Goal: Contribute content: Contribute content

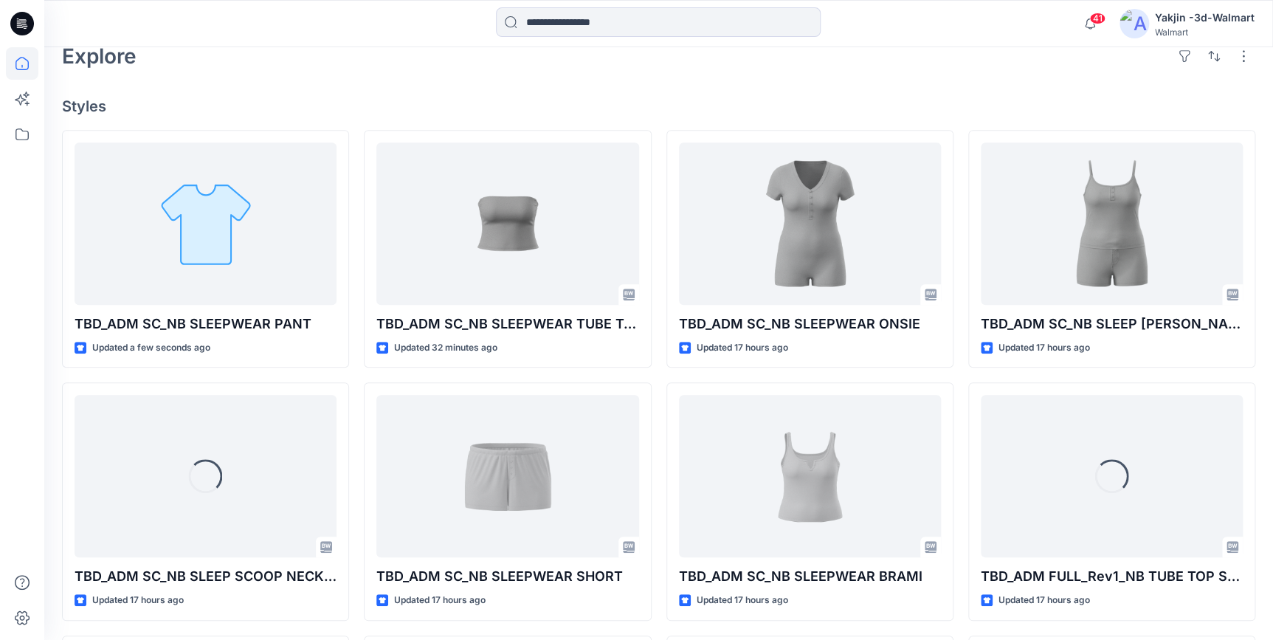
scroll to position [402, 0]
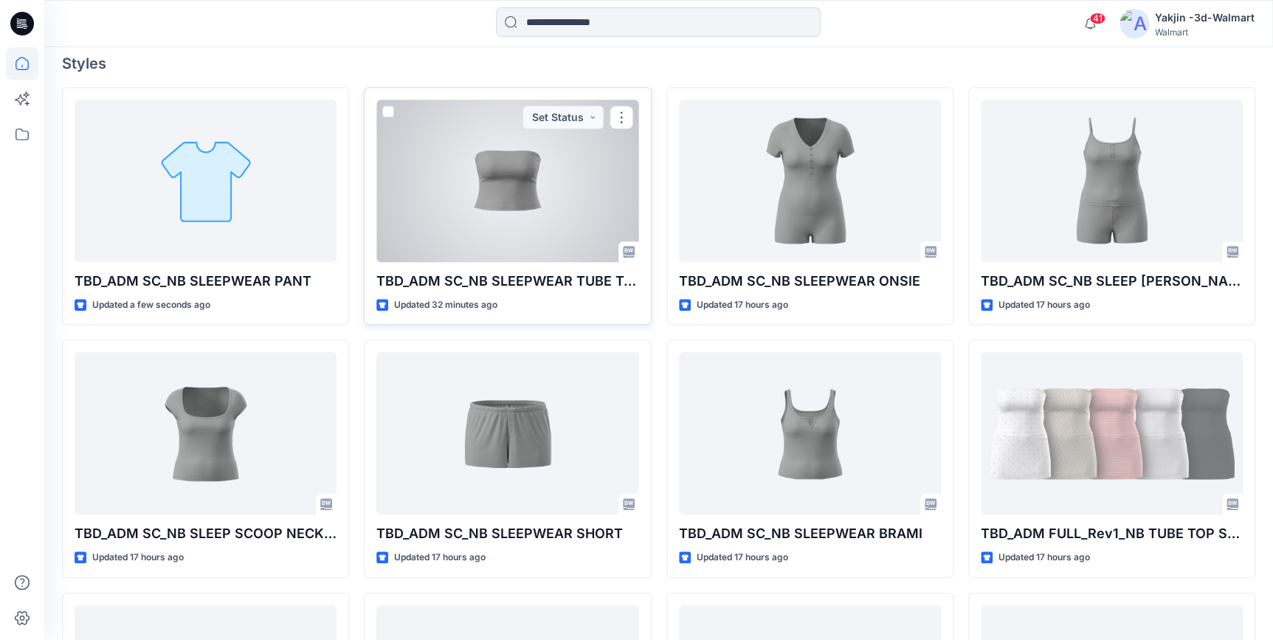
click at [489, 207] on div at bounding box center [507, 181] width 262 height 162
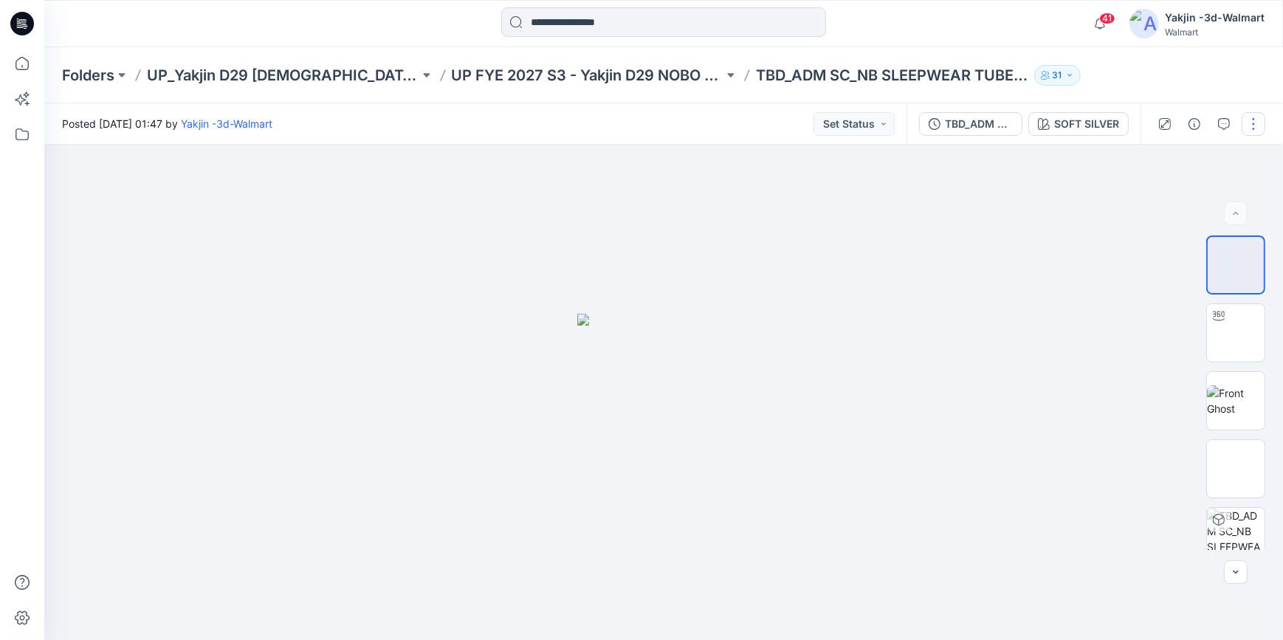
click at [1253, 129] on button "button" at bounding box center [1254, 124] width 24 height 24
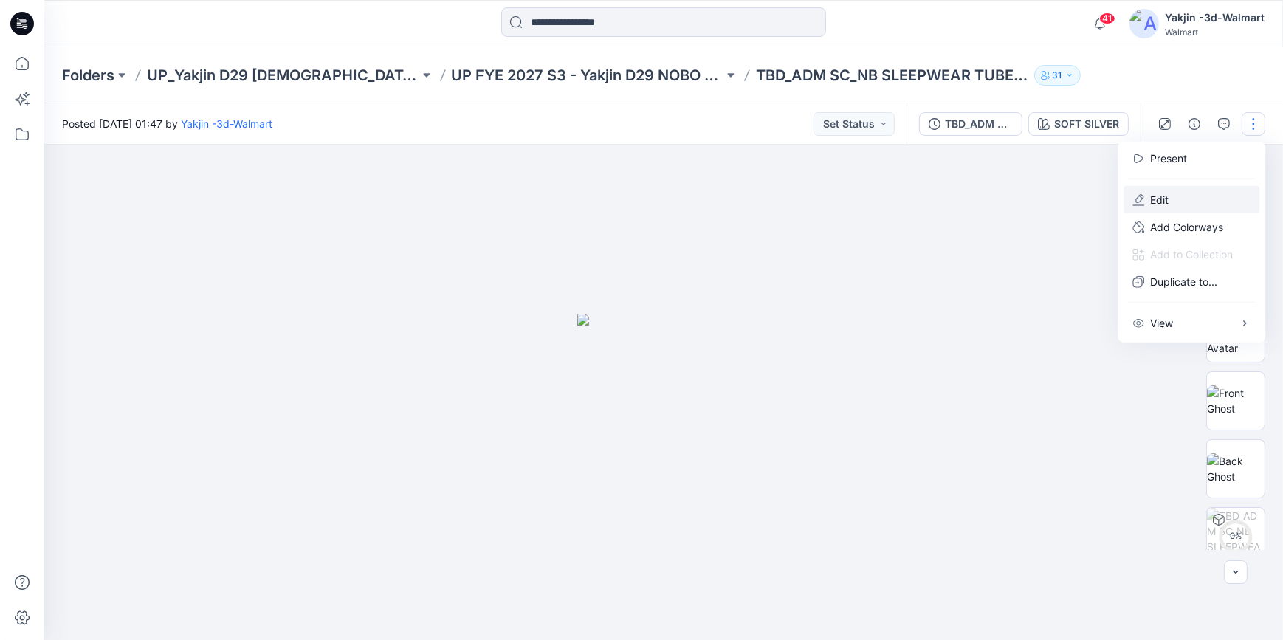
click at [1182, 199] on button "Edit" at bounding box center [1192, 199] width 136 height 27
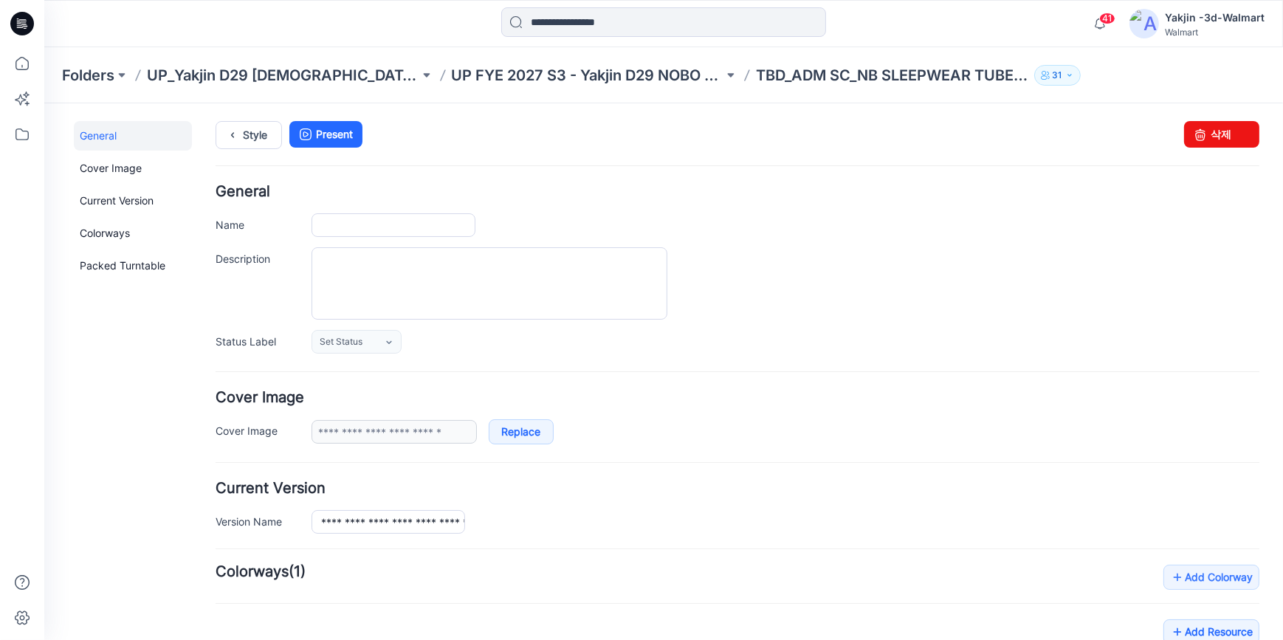
type input "**********"
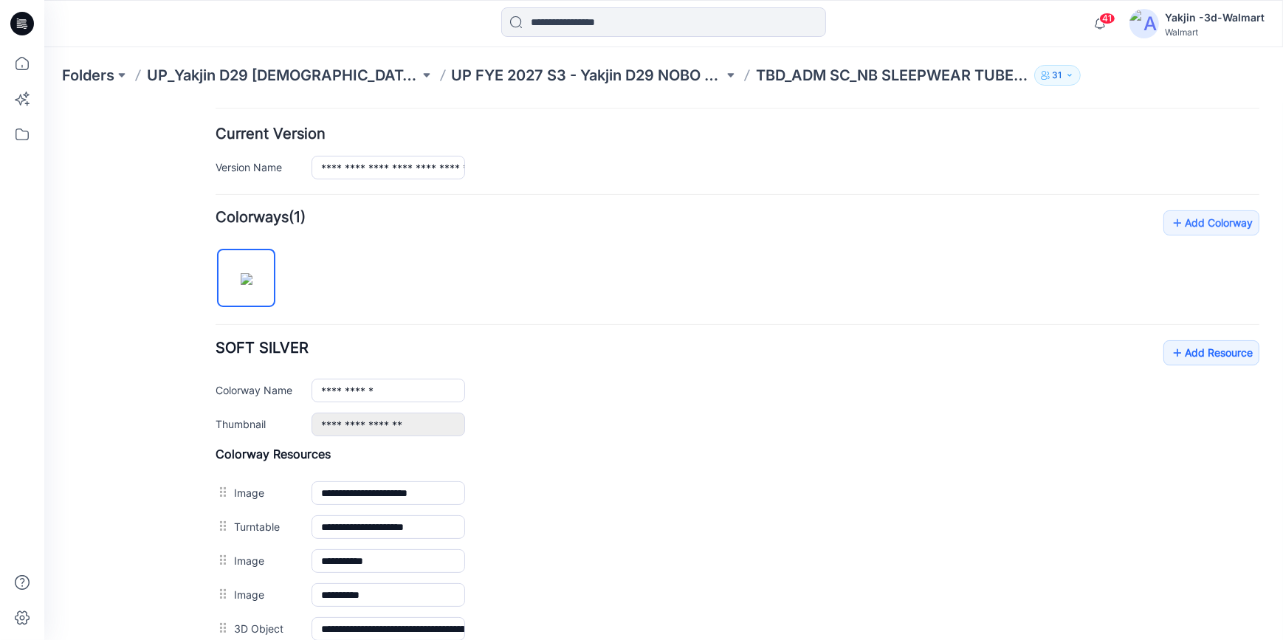
scroll to position [528, 0]
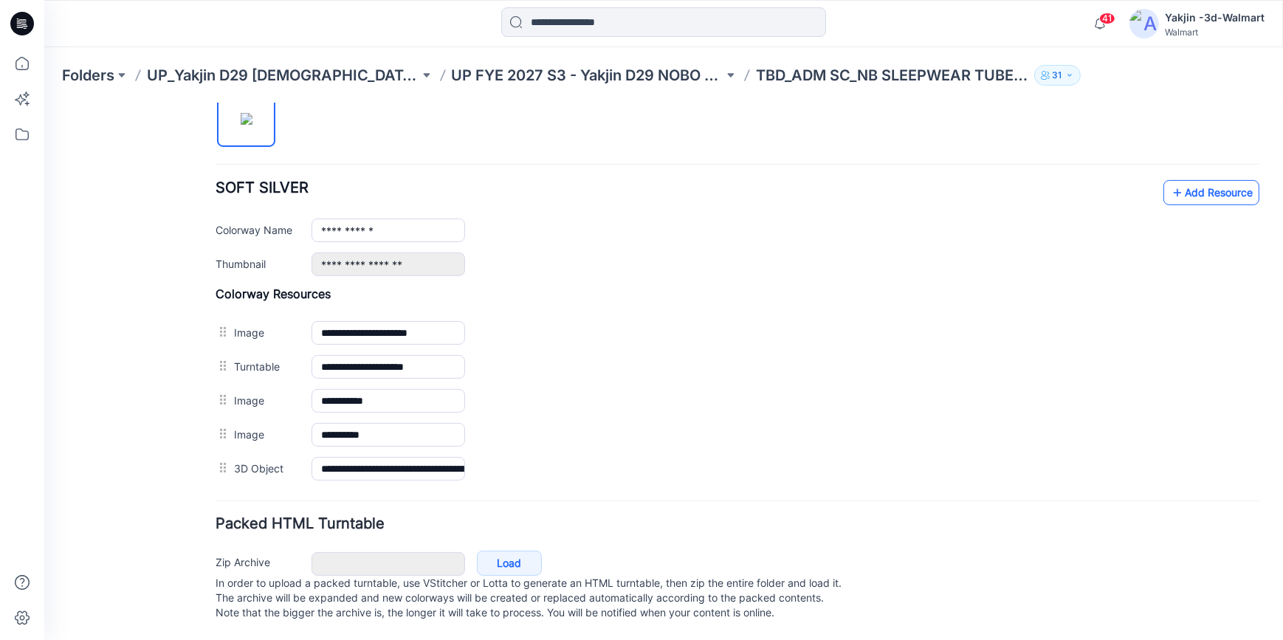
click at [1173, 180] on icon at bounding box center [1177, 192] width 15 height 24
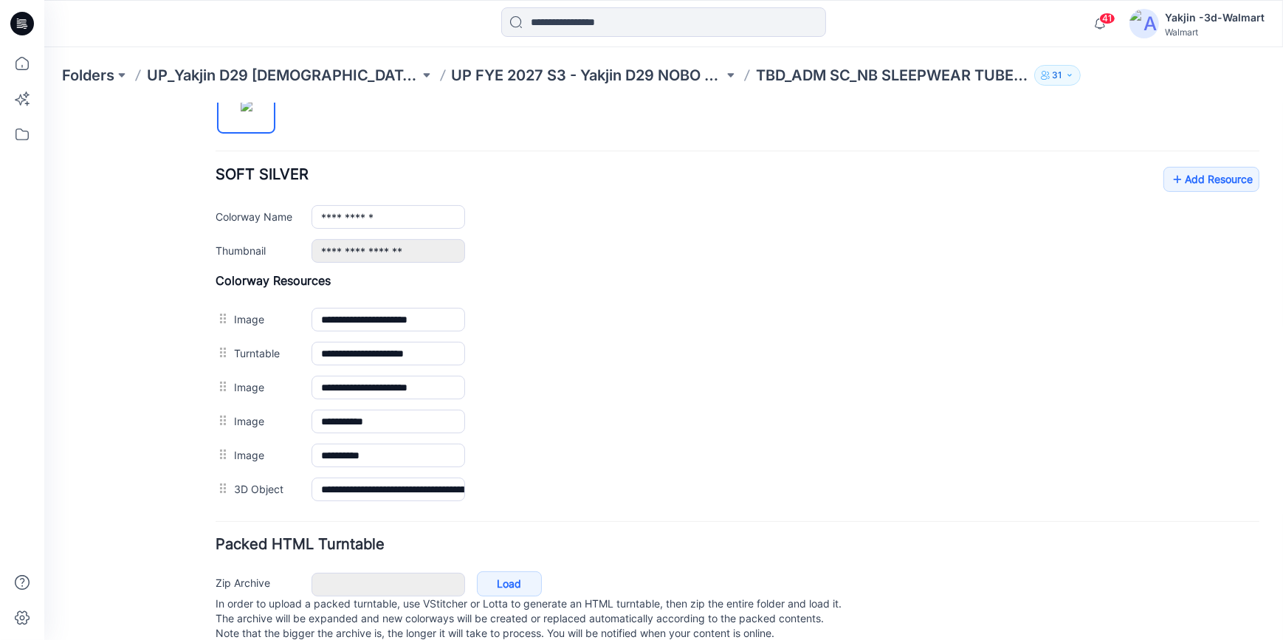
scroll to position [0, 0]
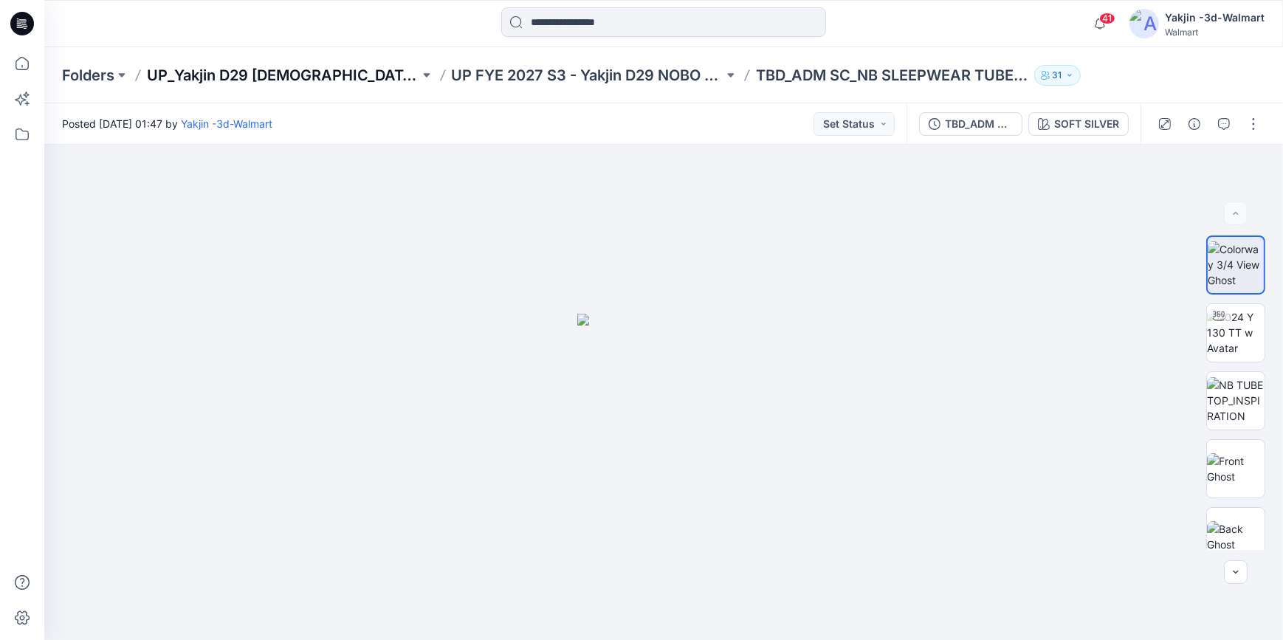
click at [329, 83] on p "UP_Yakjin D29 [DEMOGRAPHIC_DATA] Sleep" at bounding box center [283, 75] width 272 height 21
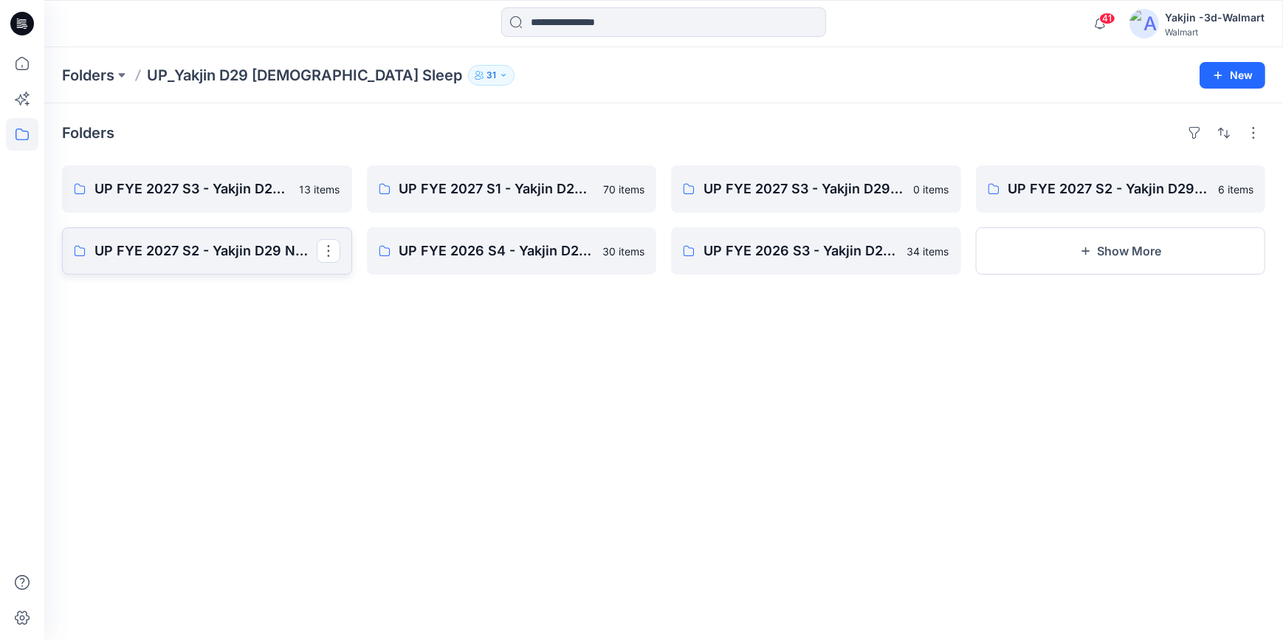
click at [227, 255] on p "UP FYE 2027 S2 - Yakjin D29 NOBO [DEMOGRAPHIC_DATA] Sleepwear" at bounding box center [205, 251] width 222 height 21
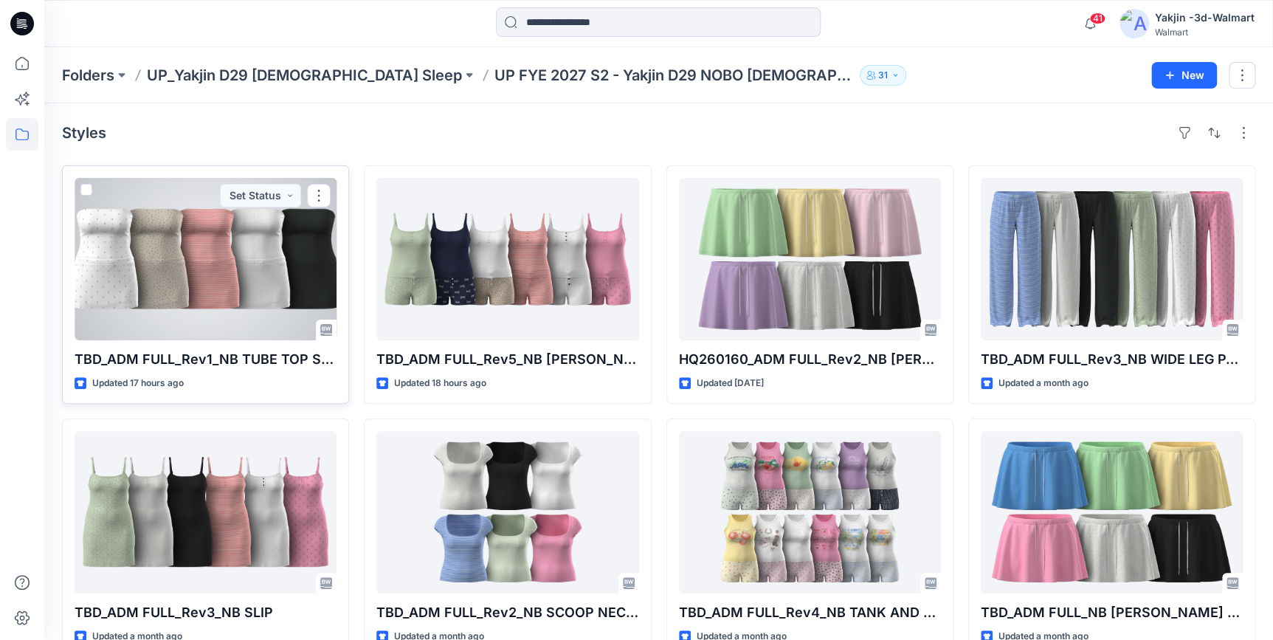
click at [205, 281] on div at bounding box center [206, 259] width 262 height 162
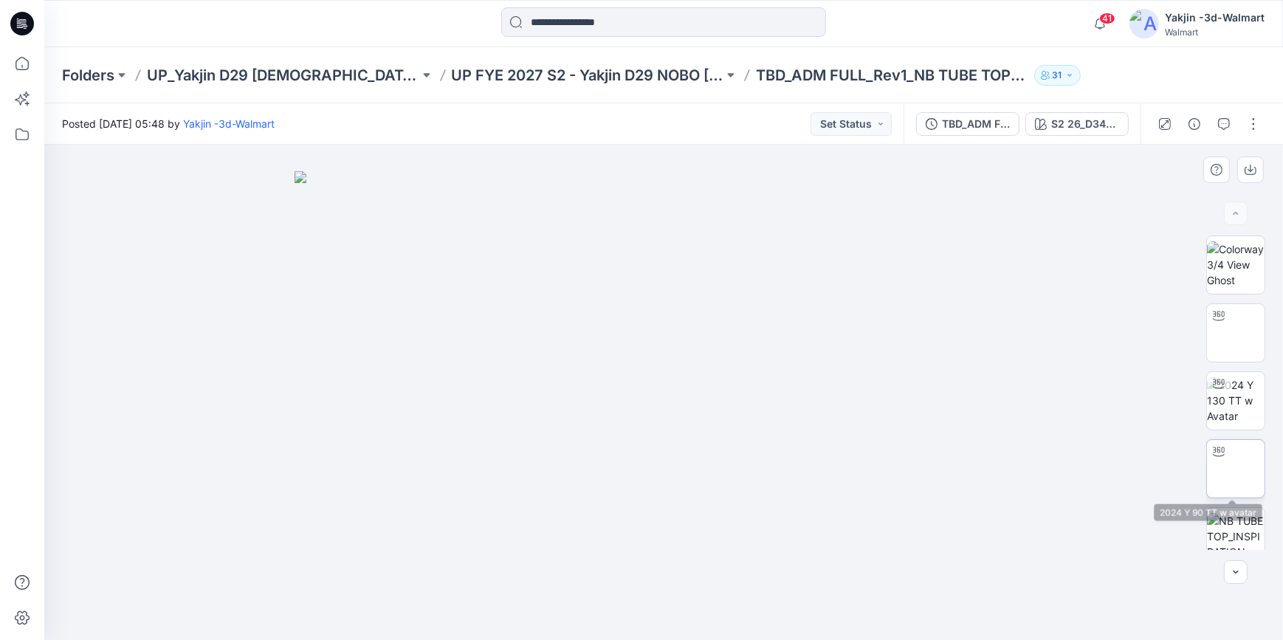
click at [1236, 469] on img at bounding box center [1236, 469] width 0 height 0
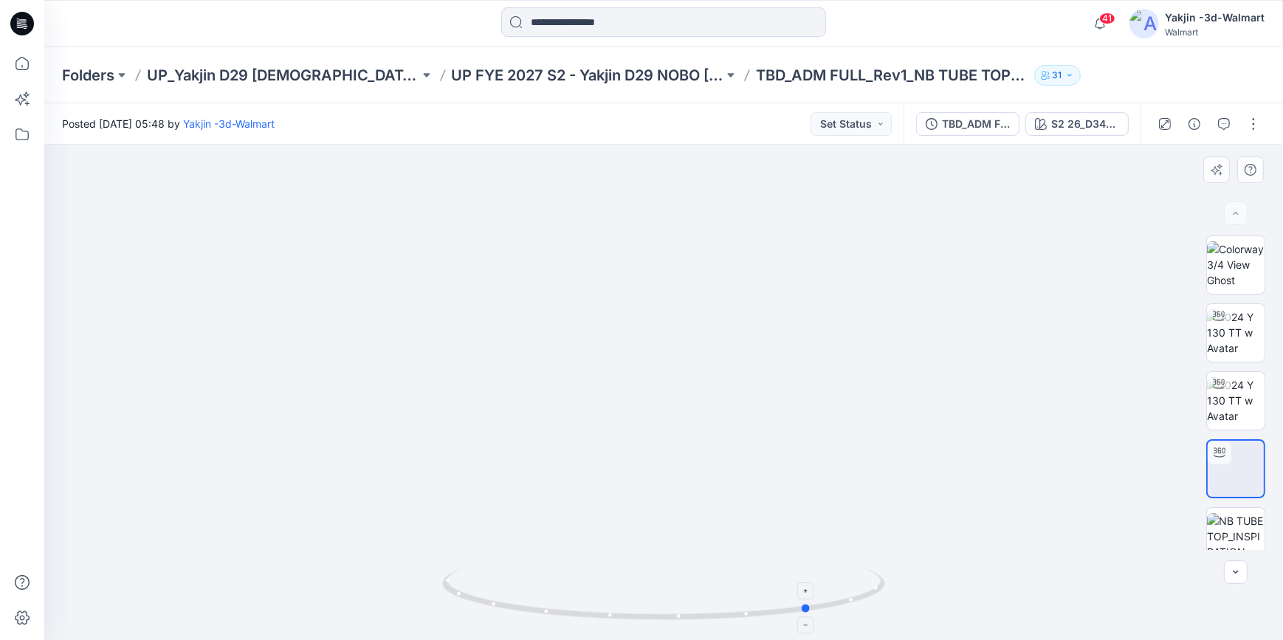
drag, startPoint x: 856, startPoint y: 605, endPoint x: 568, endPoint y: 602, distance: 287.9
click at [568, 602] on icon at bounding box center [665, 595] width 447 height 55
drag, startPoint x: 834, startPoint y: 607, endPoint x: 552, endPoint y: 603, distance: 282.0
click at [552, 603] on icon at bounding box center [665, 595] width 447 height 55
drag, startPoint x: 625, startPoint y: 600, endPoint x: 664, endPoint y: 606, distance: 39.6
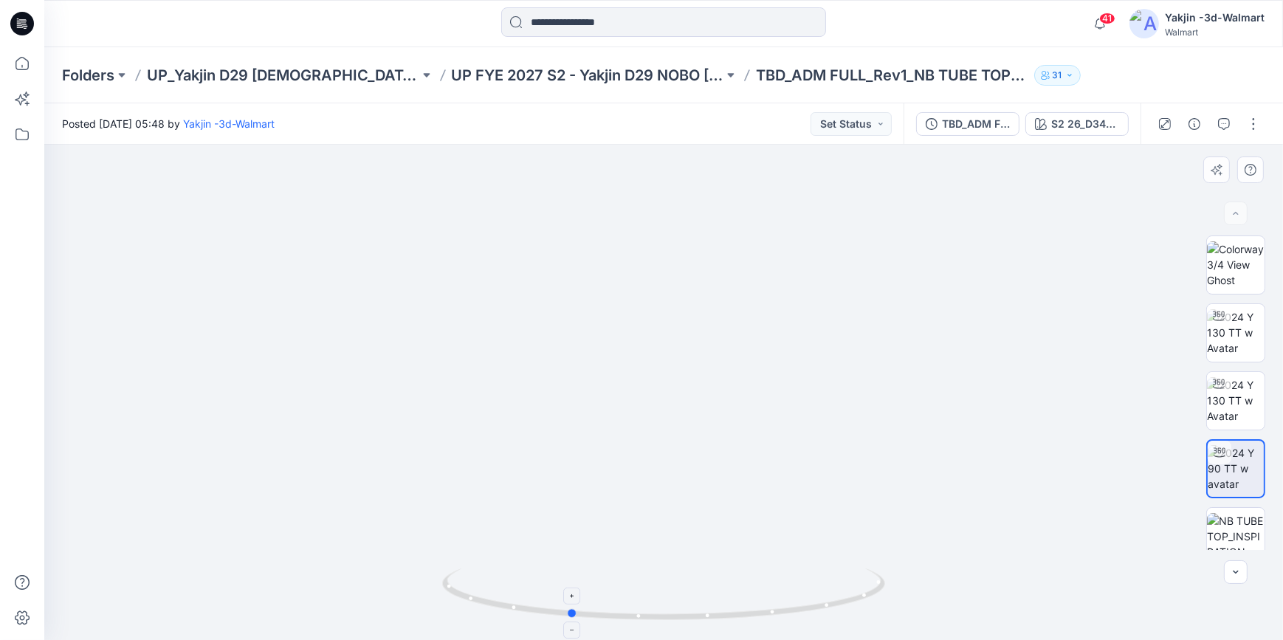
click at [664, 606] on icon at bounding box center [665, 595] width 447 height 55
click at [25, 23] on icon at bounding box center [22, 24] width 24 height 24
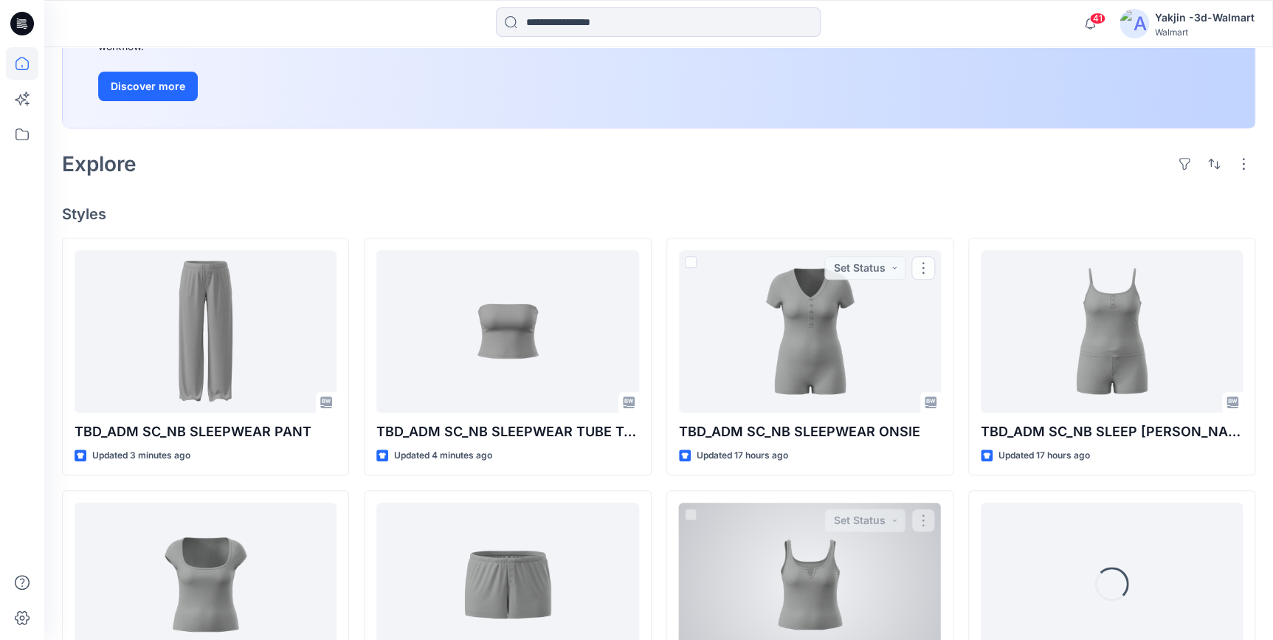
scroll to position [268, 0]
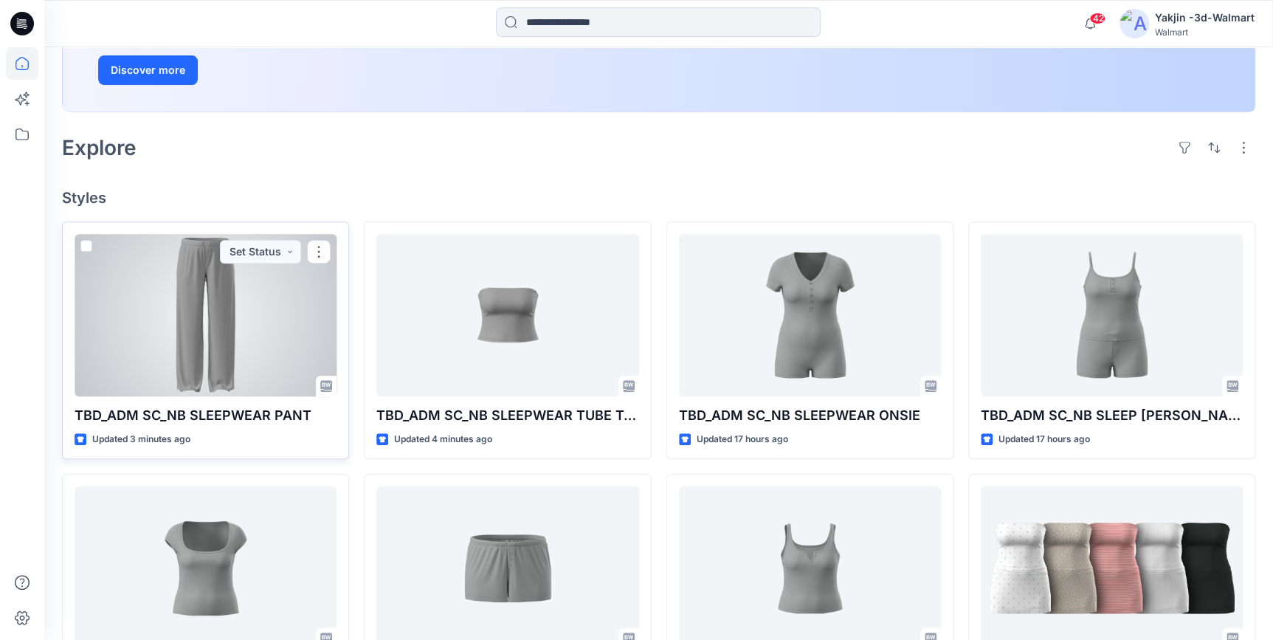
click at [223, 306] on div at bounding box center [206, 315] width 262 height 162
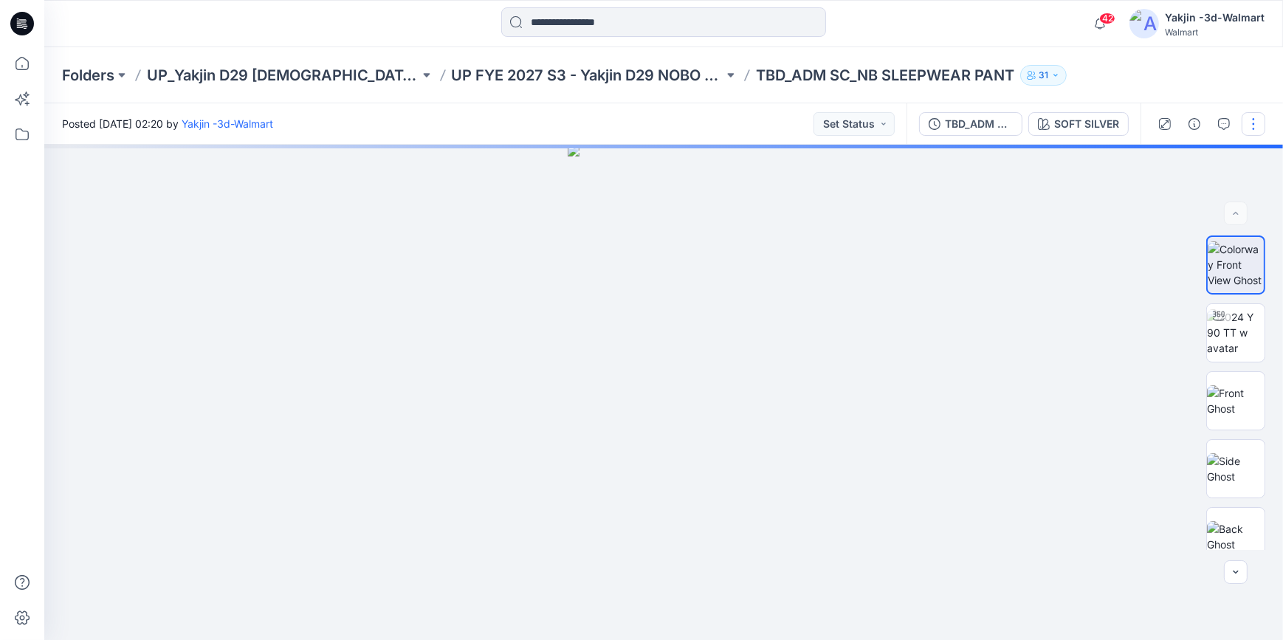
click at [1251, 124] on button "button" at bounding box center [1254, 124] width 24 height 24
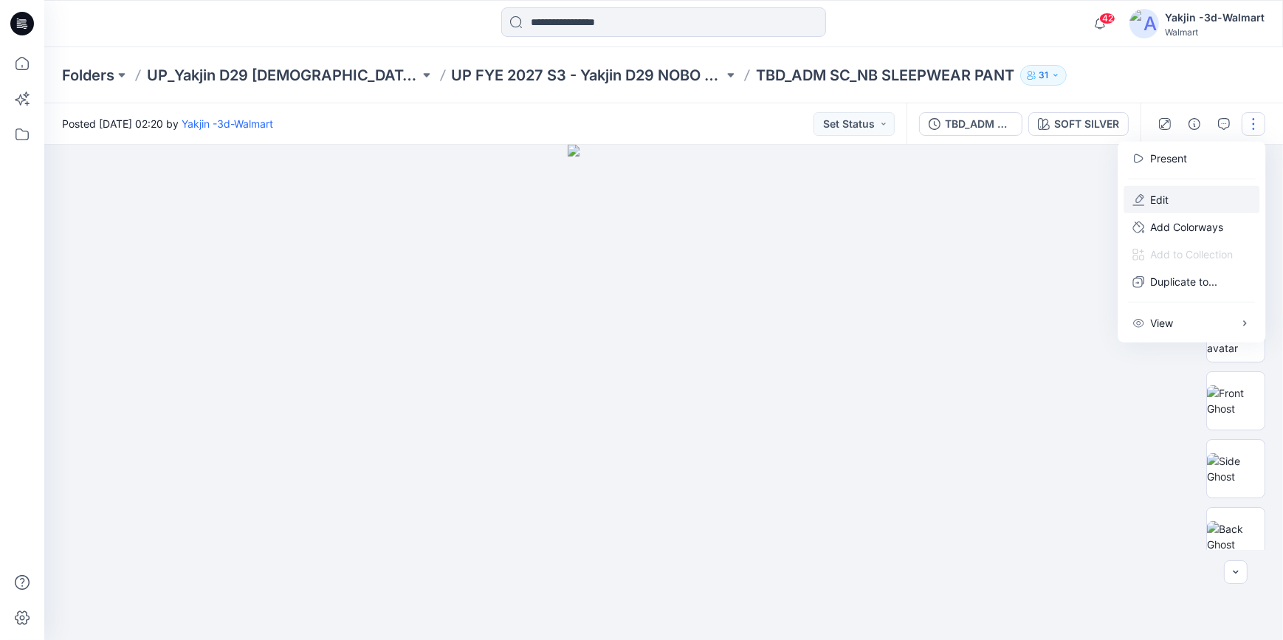
click at [1194, 202] on button "Edit" at bounding box center [1192, 199] width 136 height 27
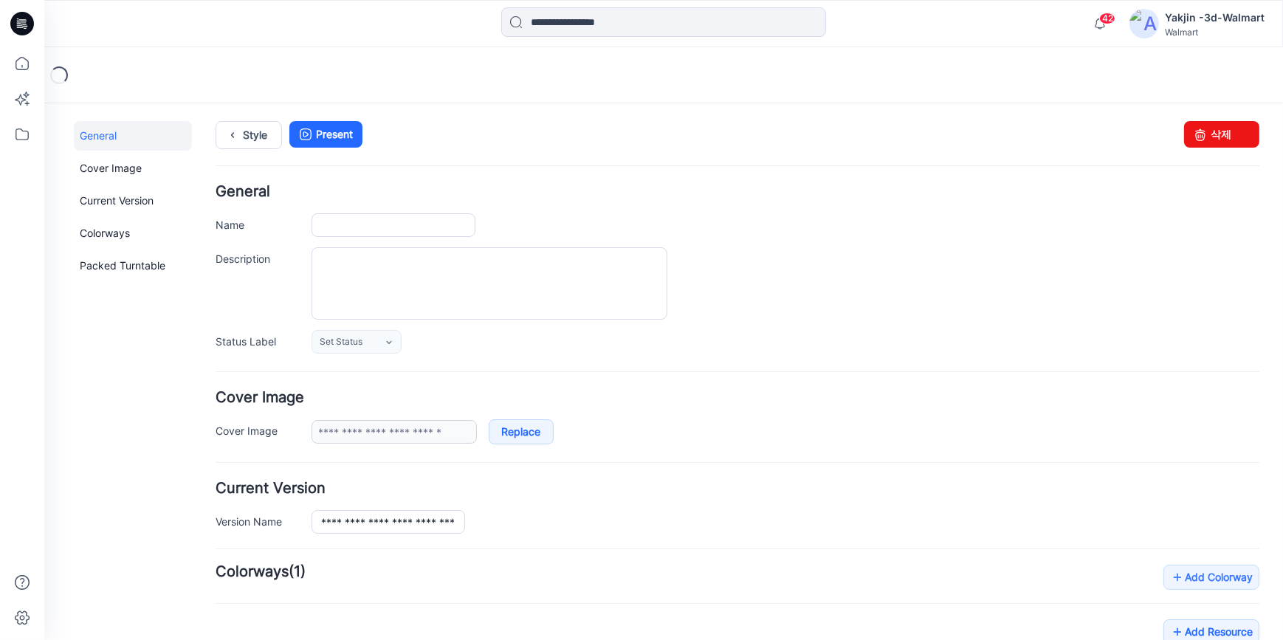
type input "**********"
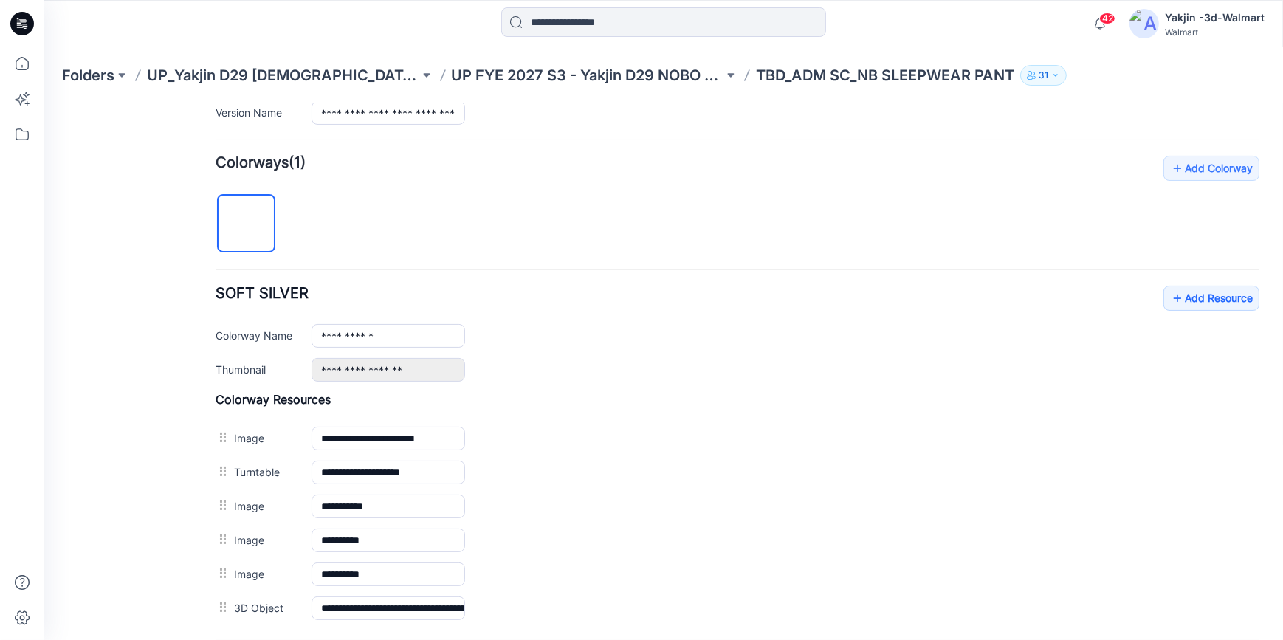
scroll to position [470, 0]
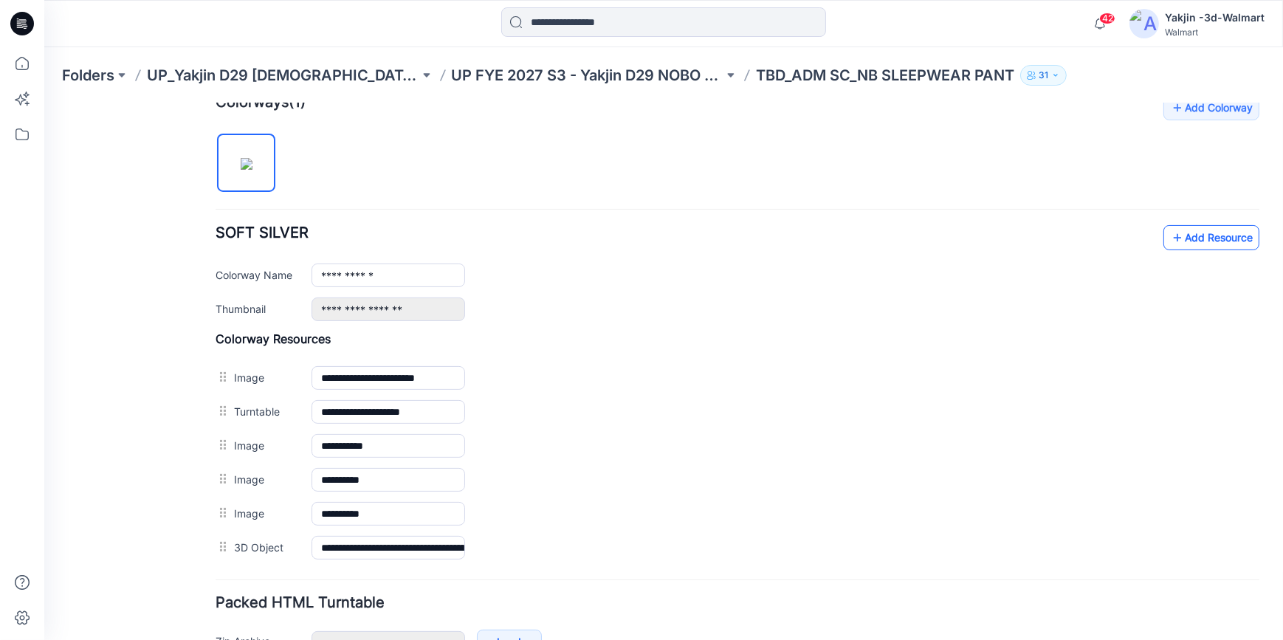
click at [1203, 235] on link "Add Resource" at bounding box center [1211, 236] width 96 height 25
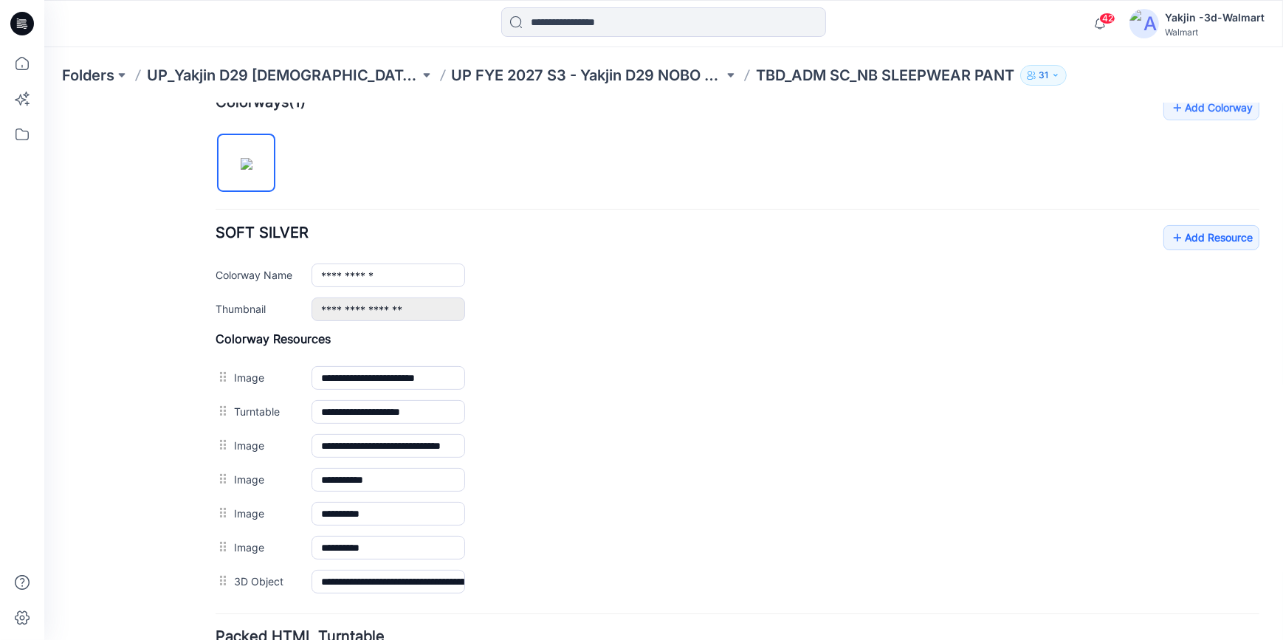
click at [152, 434] on div "General Cover Image Current Version Colorways Packed Turntable" at bounding box center [133, 201] width 118 height 1101
click at [22, 24] on icon at bounding box center [24, 24] width 6 height 1
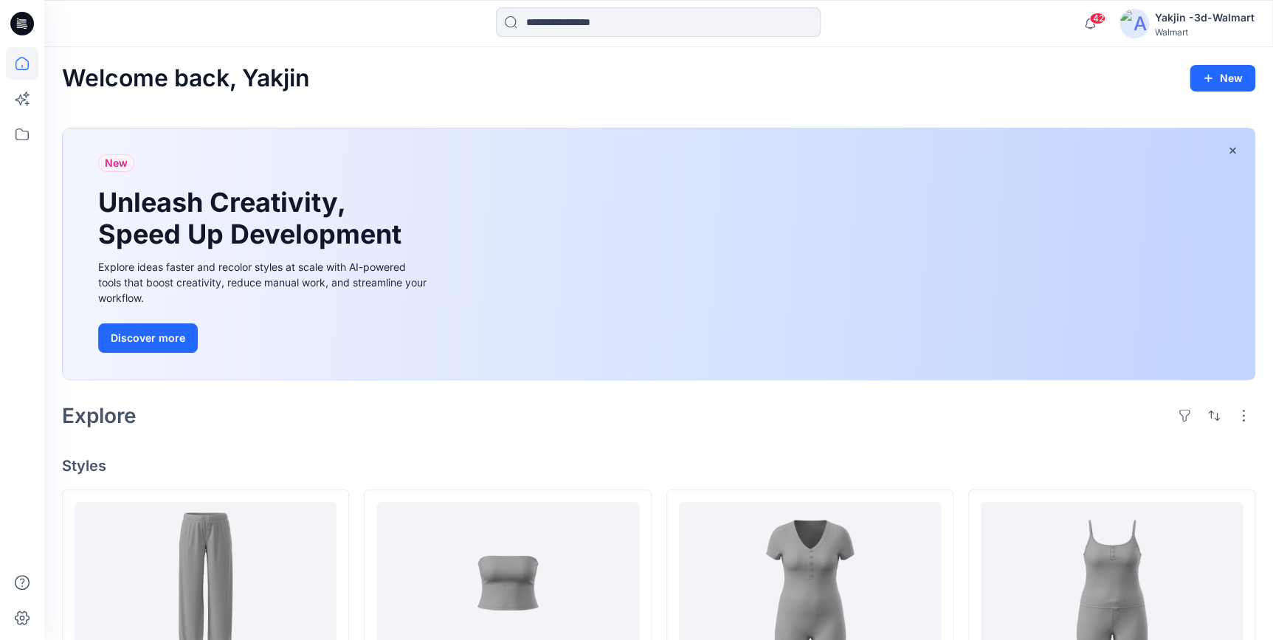
click at [757, 470] on h4 "Styles" at bounding box center [659, 466] width 1194 height 18
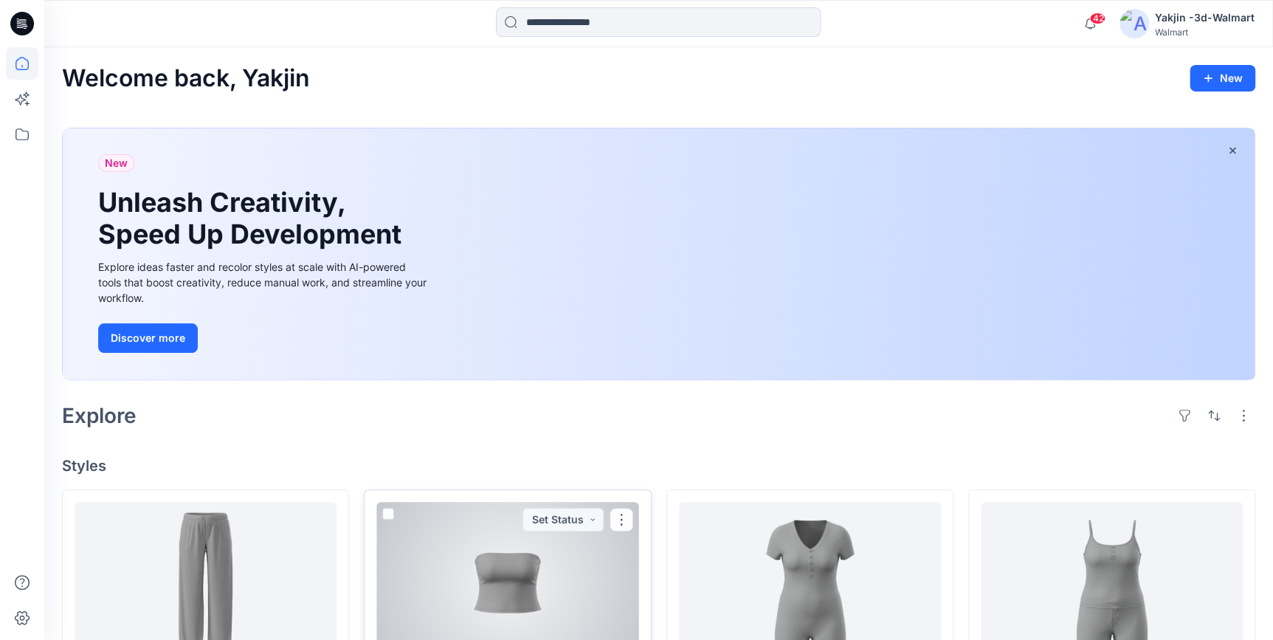
click at [532, 582] on div at bounding box center [507, 583] width 262 height 162
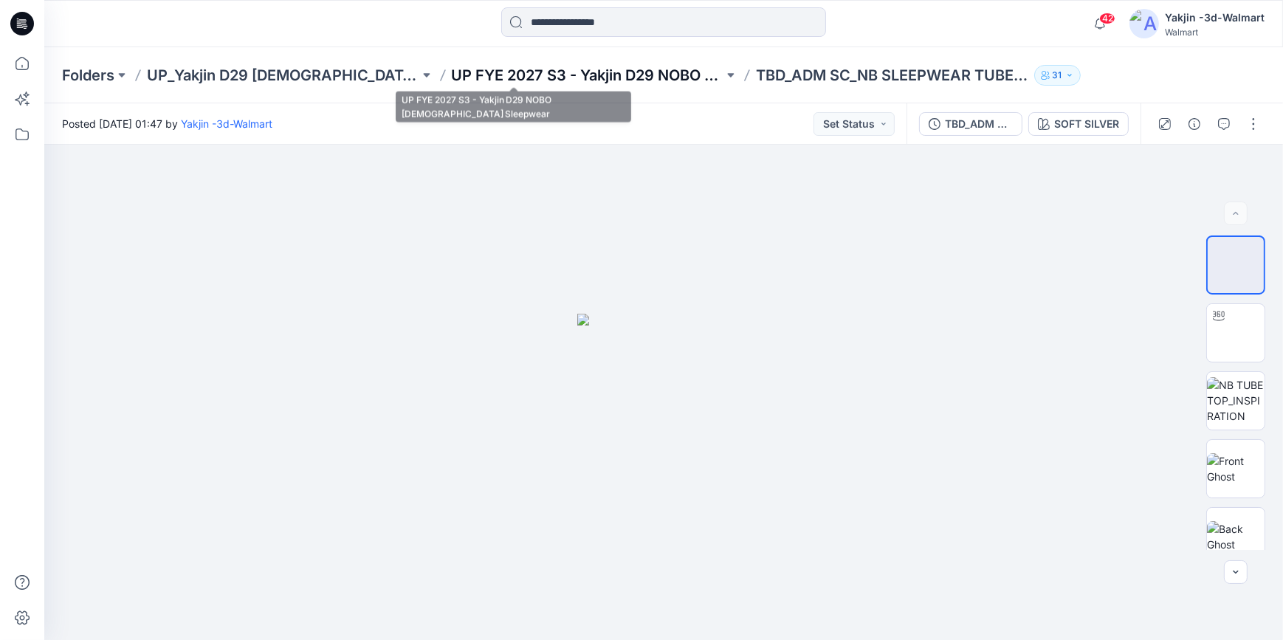
click at [522, 78] on p "UP FYE 2027 S3 - Yakjin D29 NOBO [DEMOGRAPHIC_DATA] Sleepwear" at bounding box center [588, 75] width 272 height 21
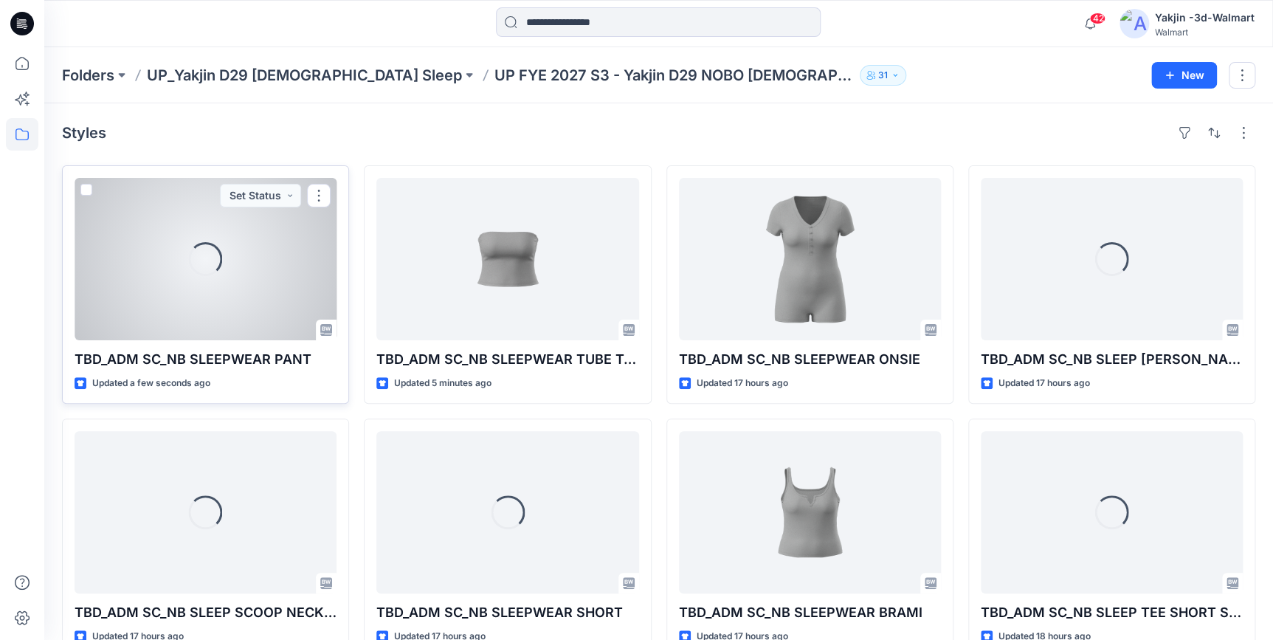
click at [235, 302] on div at bounding box center [206, 259] width 262 height 162
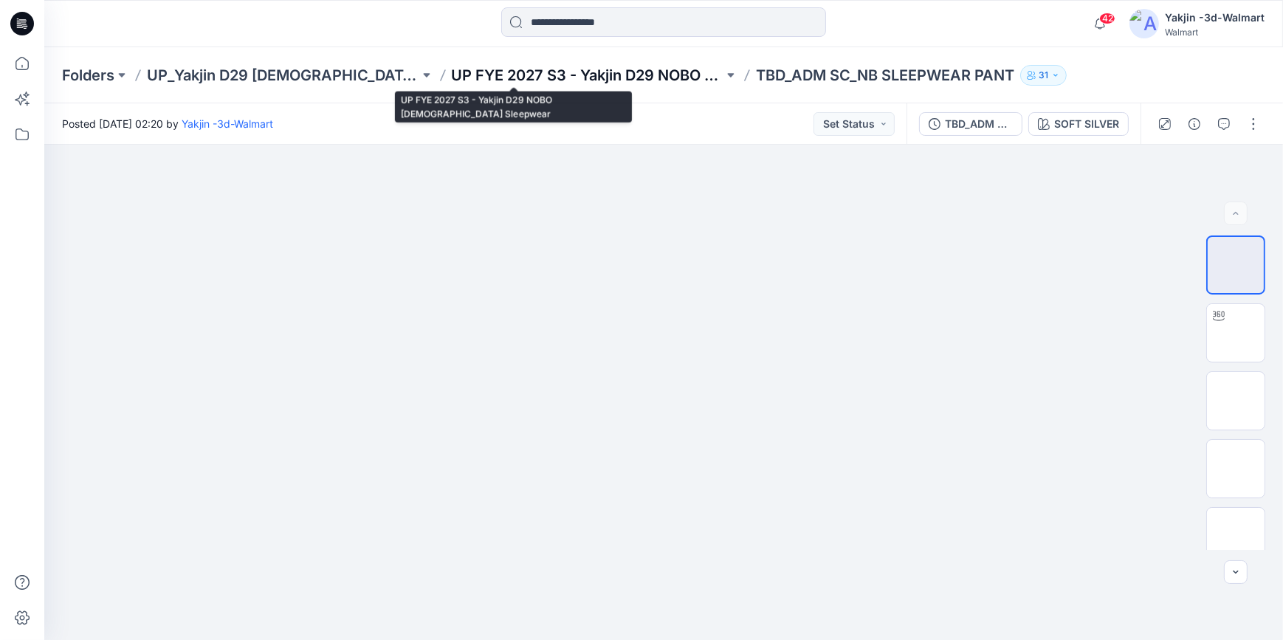
click at [472, 81] on p "UP FYE 2027 S3 - Yakjin D29 NOBO [DEMOGRAPHIC_DATA] Sleepwear" at bounding box center [588, 75] width 272 height 21
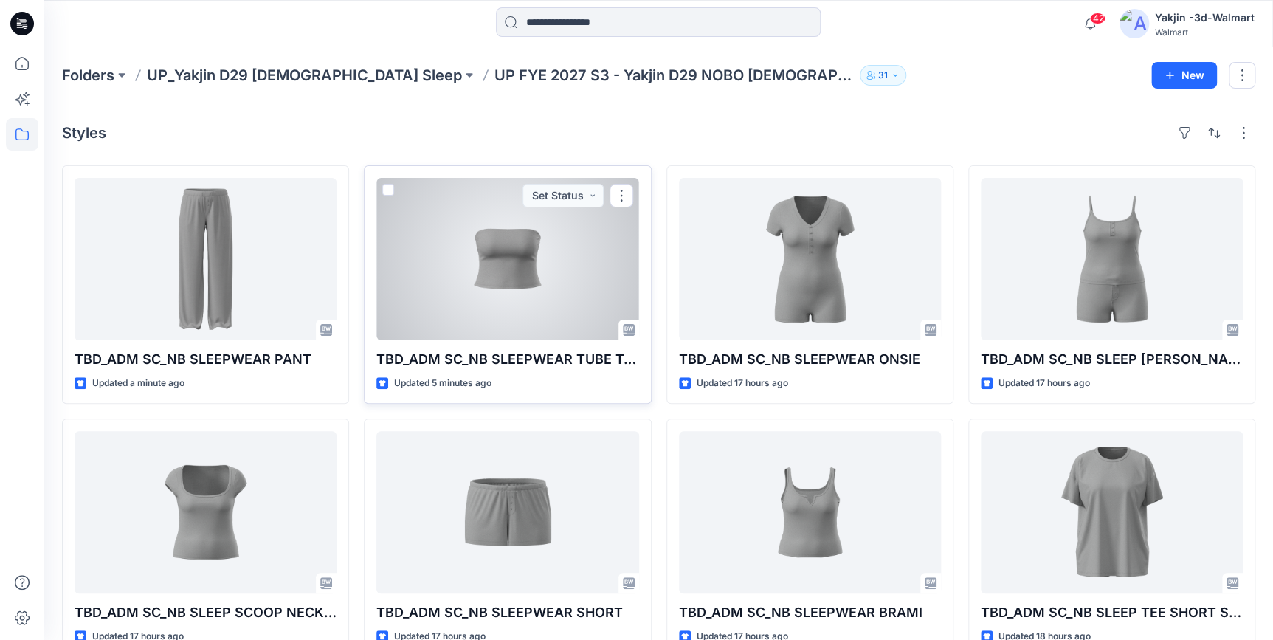
click at [501, 292] on div at bounding box center [507, 259] width 262 height 162
